Goal: Information Seeking & Learning: Learn about a topic

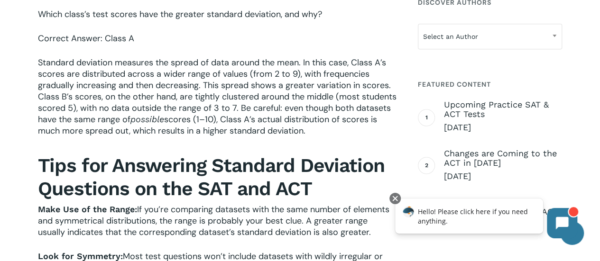
scroll to position [1069, 0]
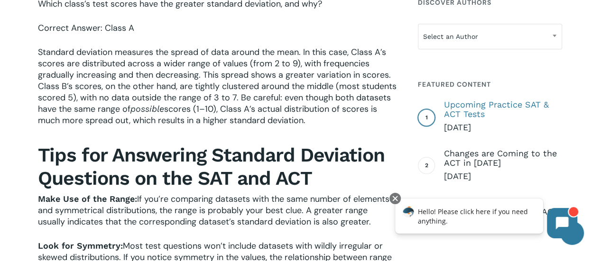
click at [483, 110] on span "Upcoming Practice SAT & ACT Tests" at bounding box center [503, 109] width 118 height 19
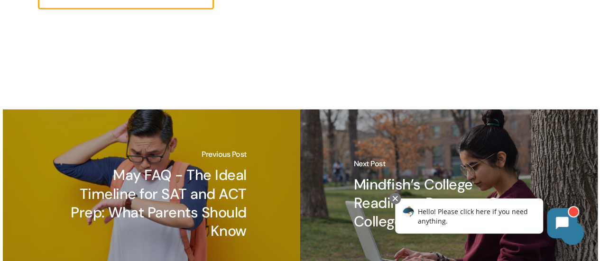
scroll to position [1540, 0]
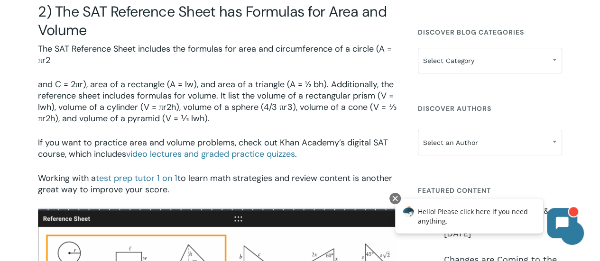
scroll to position [1187, 0]
